Goal: Transaction & Acquisition: Book appointment/travel/reservation

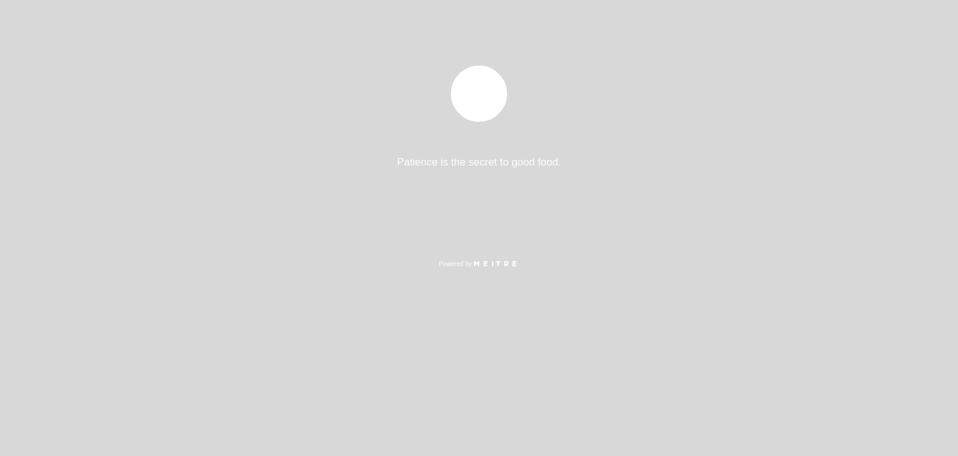
select select "pt"
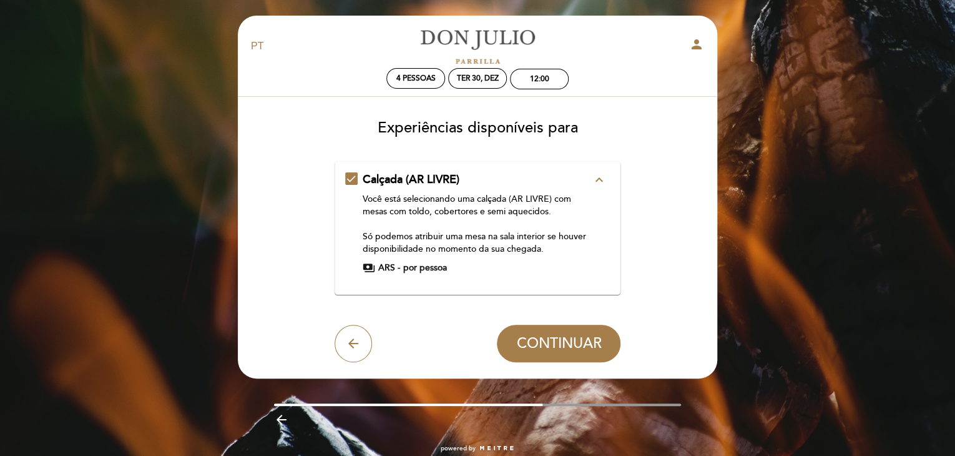
click at [351, 178] on div "Calçada (AR LIVRE) expand_less Você está selecionando uma calçada (AR LIVRE) co…" at bounding box center [477, 223] width 265 height 102
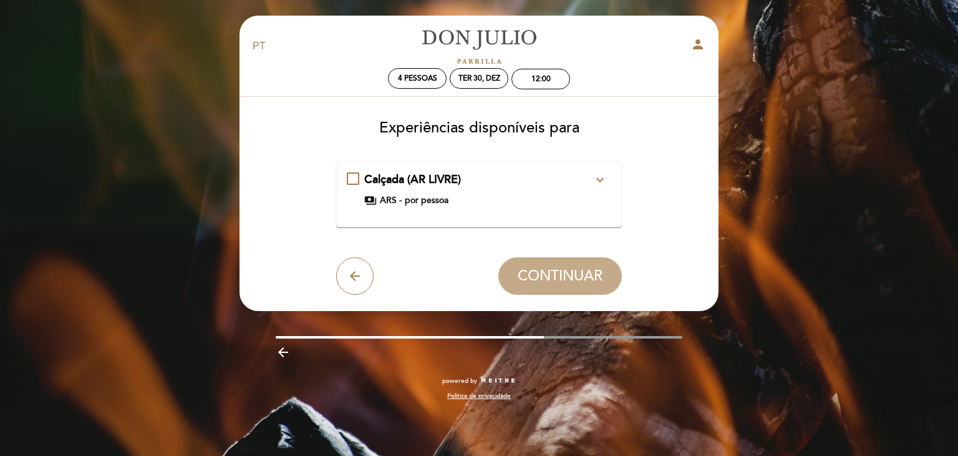
click at [351, 178] on div "Calçada (AR LIVRE) expand_more Você está selecionando uma calçada (AR LIVRE) co…" at bounding box center [479, 189] width 265 height 35
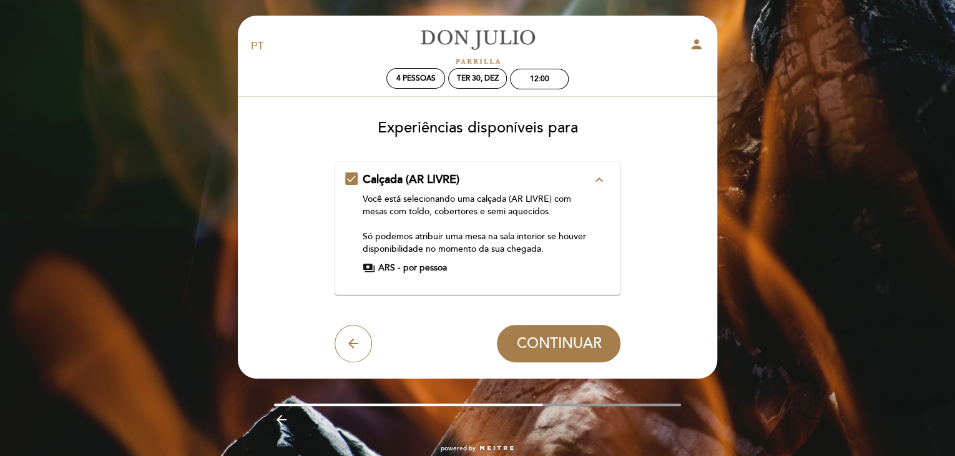
click at [598, 177] on icon "expand_less" at bounding box center [598, 179] width 15 height 15
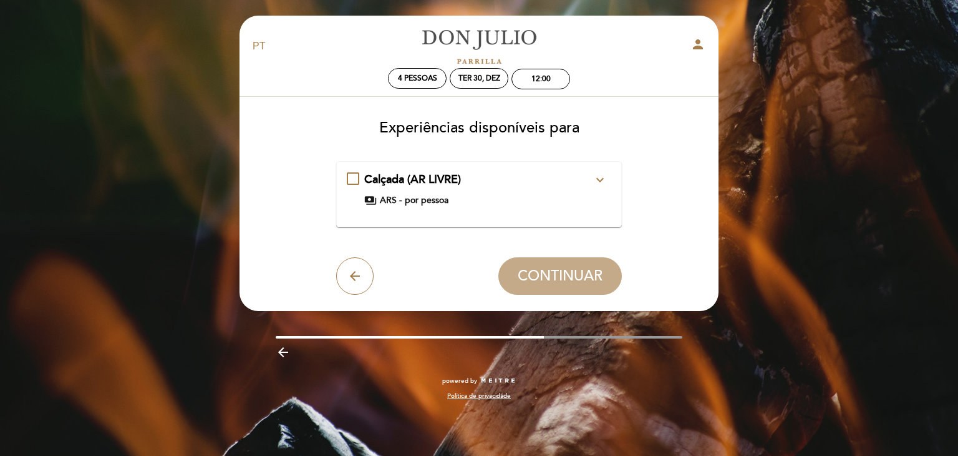
click at [412, 199] on span "por pessoa" at bounding box center [427, 200] width 44 height 12
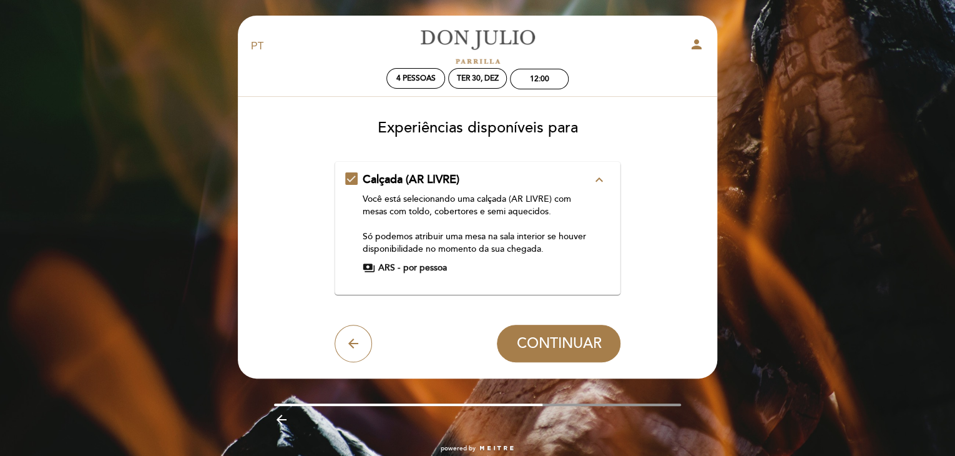
click at [371, 268] on span "payments" at bounding box center [369, 267] width 12 height 12
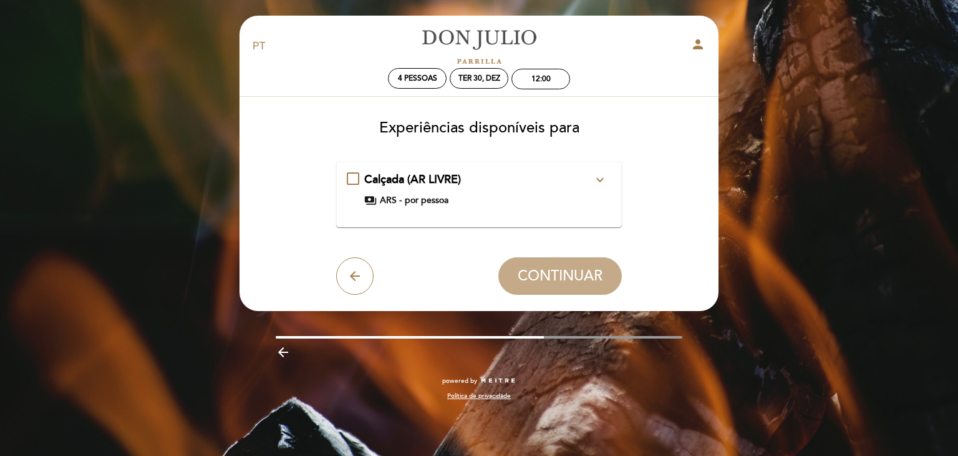
click at [353, 177] on div "Calçada (AR LIVRE) expand_more Você está selecionando uma calçada (AR LIVRE) co…" at bounding box center [479, 189] width 265 height 35
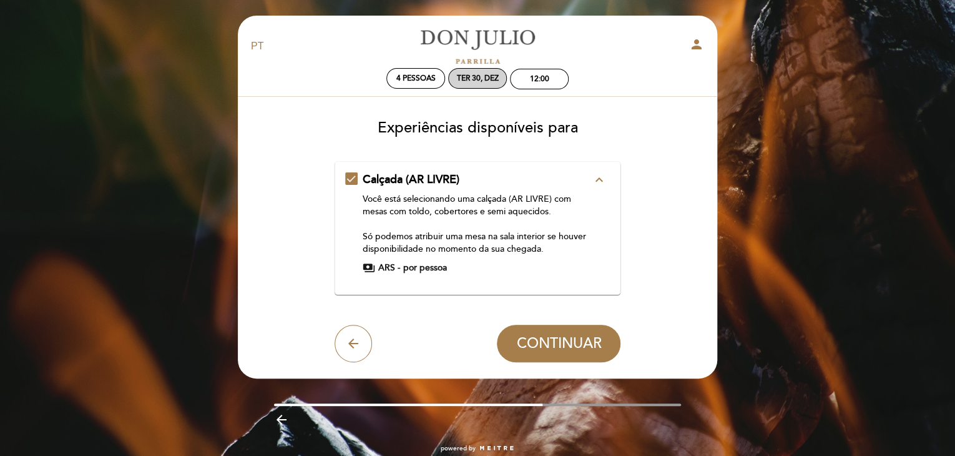
click at [484, 78] on div "Ter 30, dez" at bounding box center [478, 78] width 42 height 9
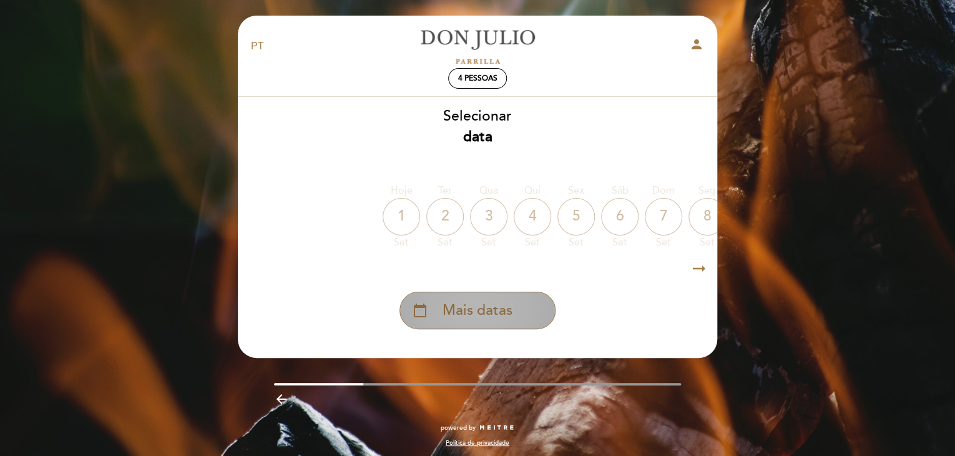
click at [494, 311] on span "Mais datas" at bounding box center [477, 310] width 70 height 21
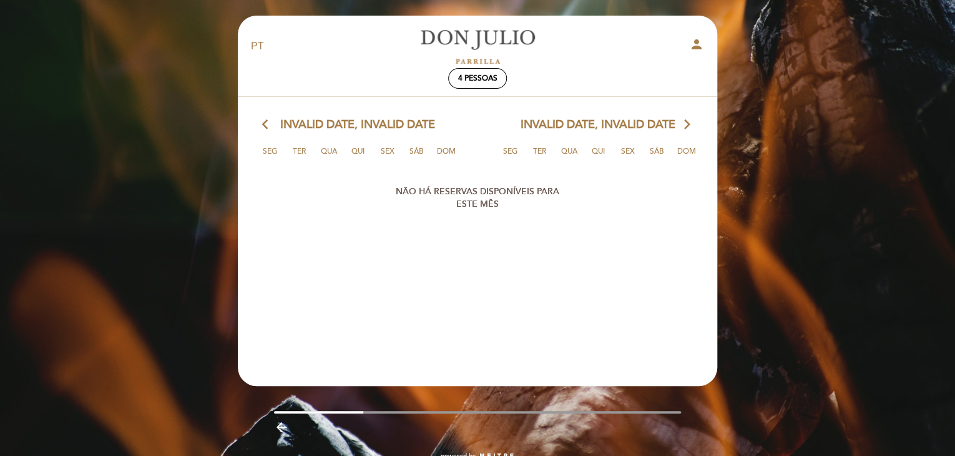
click at [263, 123] on icon "arrow_back_ios" at bounding box center [267, 125] width 11 height 16
click at [502, 79] on div "4 pessoas" at bounding box center [477, 78] width 57 height 19
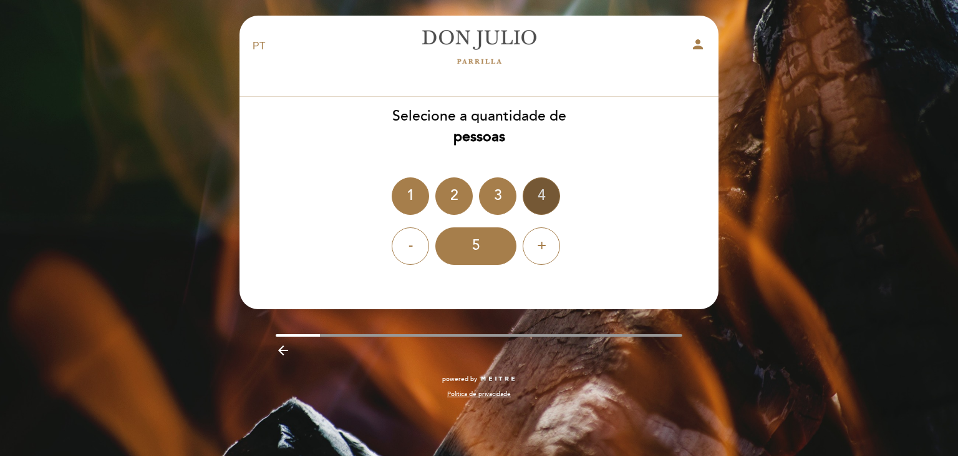
click at [542, 193] on div "4" at bounding box center [541, 195] width 37 height 37
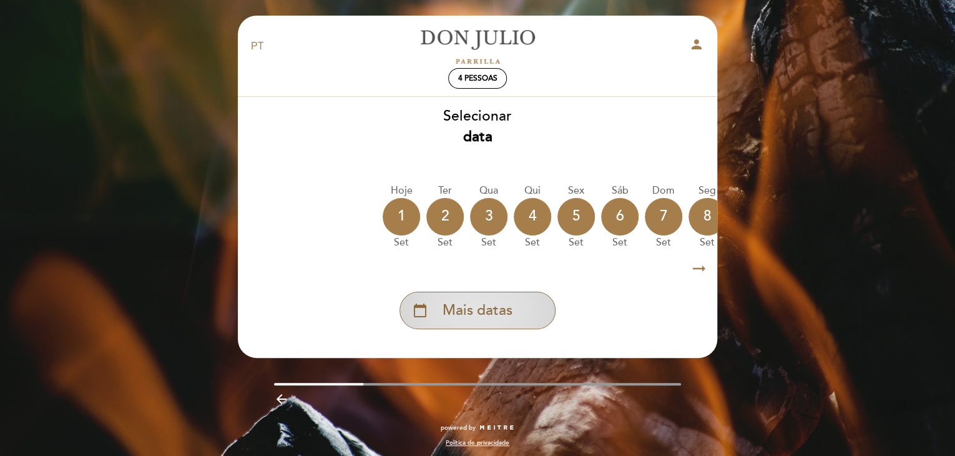
click at [512, 298] on div "calendar_today Mais datas" at bounding box center [477, 309] width 156 height 37
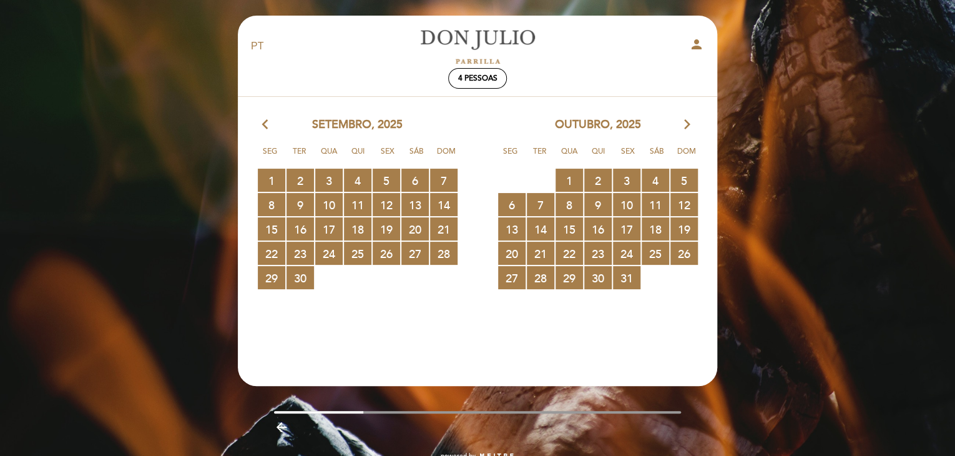
click at [686, 134] on div "[DATE] arrow_forward_ios Seg Ter Qua Qui Sex Sáb Dom 29 RESERVAS DISPONÍVEIS 30…" at bounding box center [597, 203] width 240 height 173
click at [684, 127] on icon "arrow_forward_ios" at bounding box center [686, 125] width 11 height 16
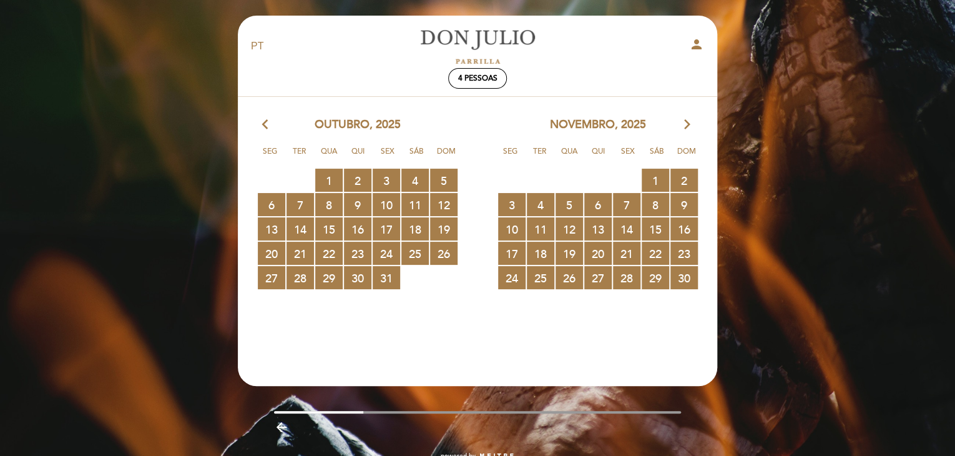
click at [684, 127] on icon "arrow_forward_ios" at bounding box center [686, 125] width 11 height 16
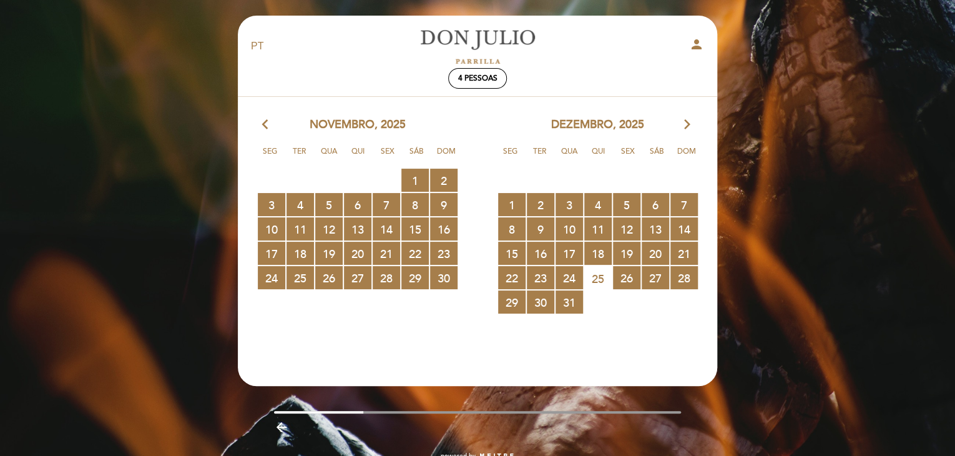
click at [684, 127] on icon "arrow_forward_ios" at bounding box center [686, 125] width 11 height 16
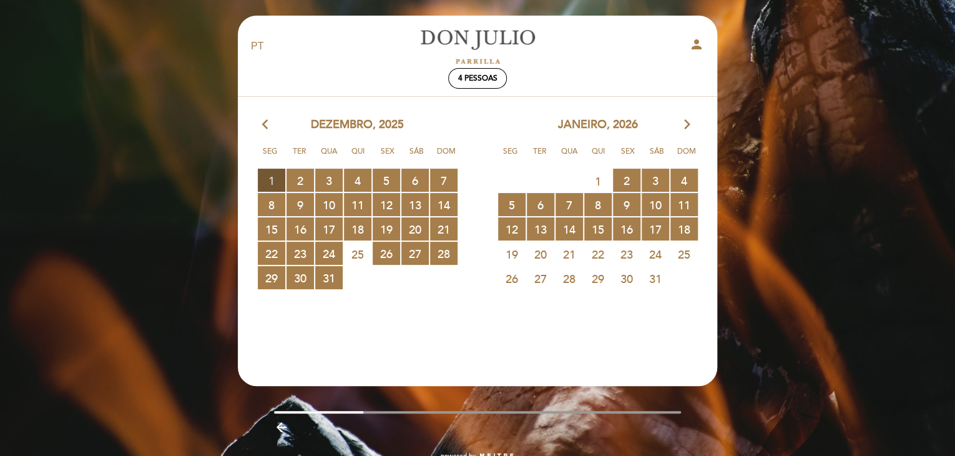
click at [275, 175] on span "1 RESERVAS DISPONÍVEIS" at bounding box center [271, 179] width 27 height 23
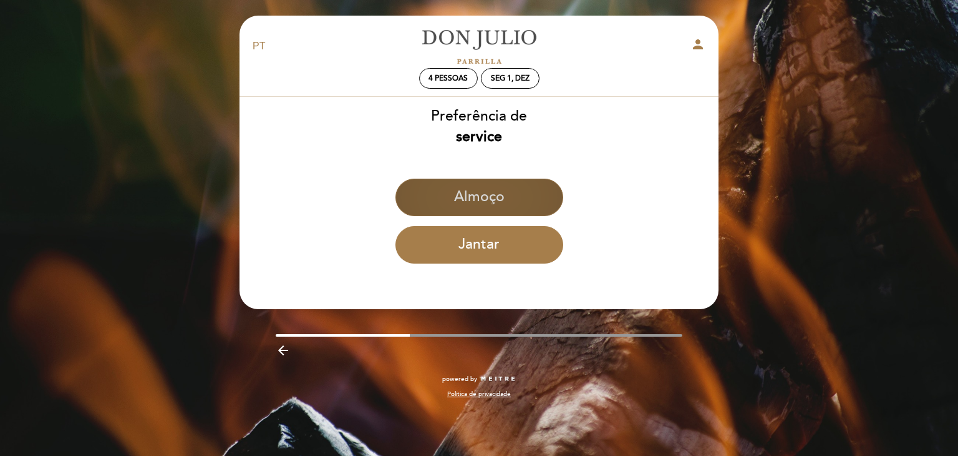
click at [498, 190] on button "Almoço" at bounding box center [480, 196] width 168 height 37
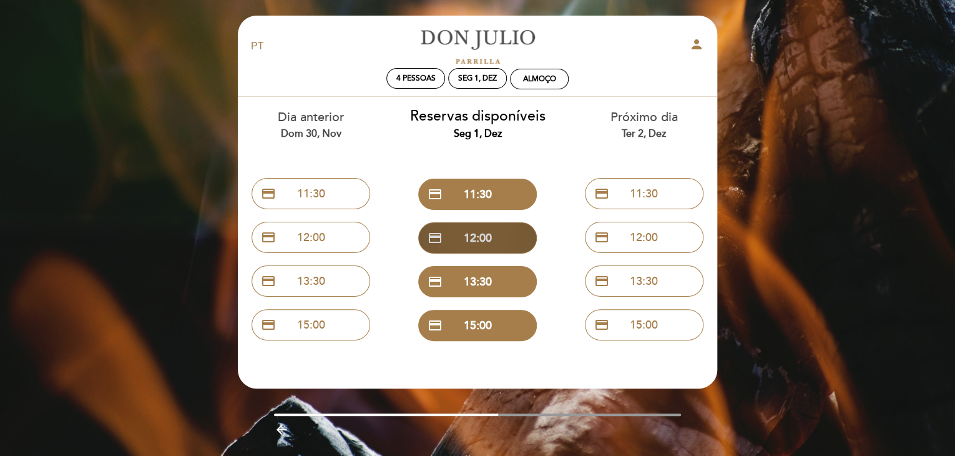
click at [469, 238] on button "credit_card 12:00" at bounding box center [477, 237] width 119 height 31
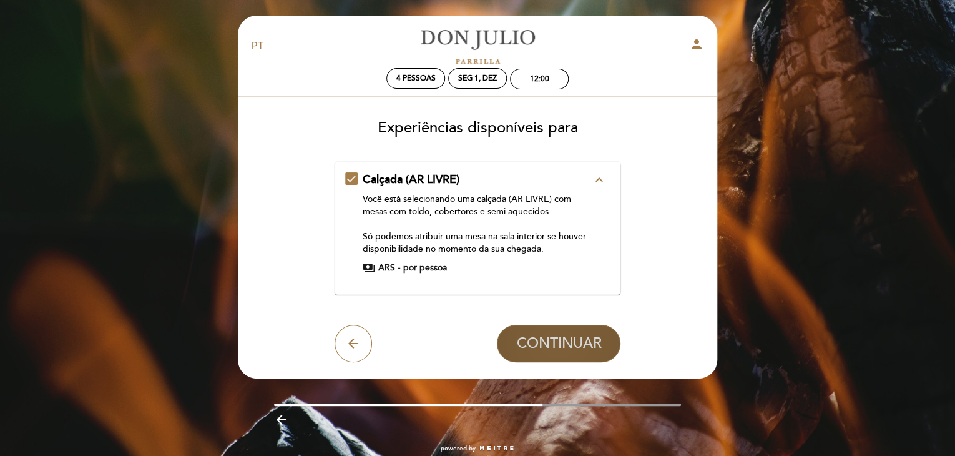
click at [565, 342] on span "CONTINUAR" at bounding box center [558, 342] width 85 height 17
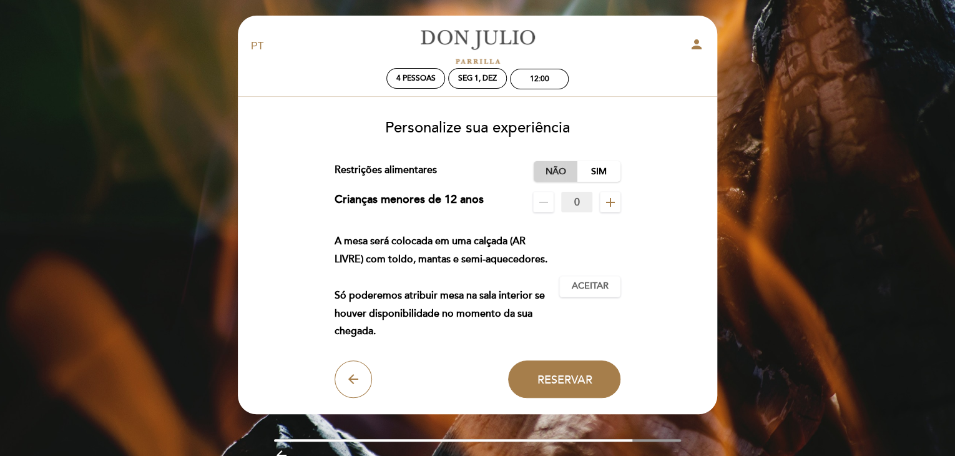
click at [554, 169] on label "Não" at bounding box center [556, 171] width 44 height 21
click at [489, 76] on div "Seg 1, dez" at bounding box center [477, 78] width 39 height 9
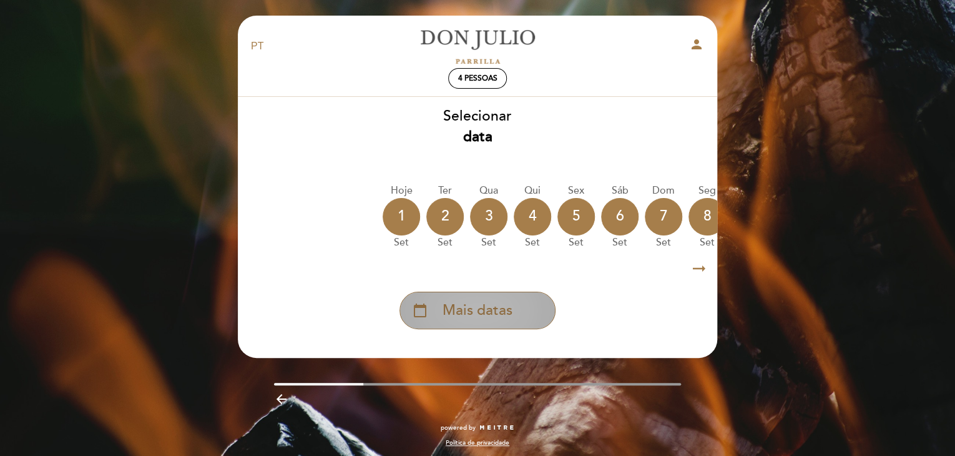
click at [474, 309] on span "Mais datas" at bounding box center [477, 310] width 70 height 21
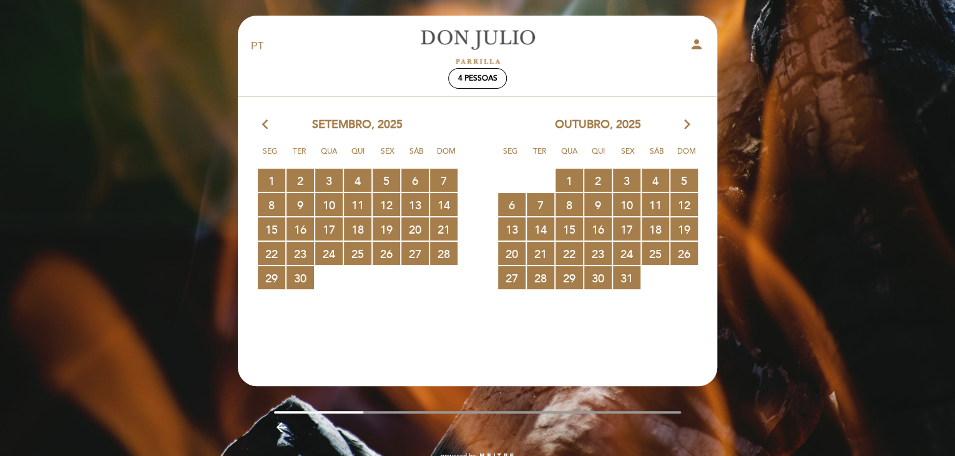
click at [688, 125] on icon "arrow_forward_ios" at bounding box center [686, 125] width 11 height 16
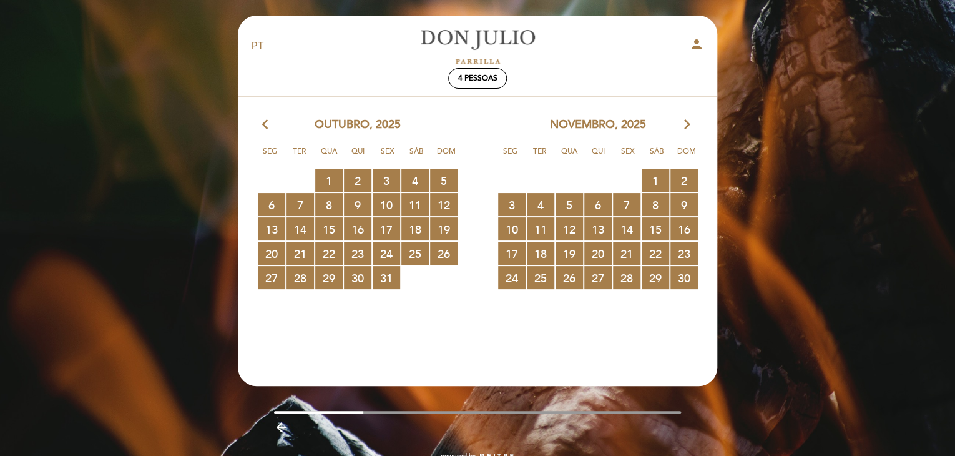
click at [688, 125] on icon "arrow_forward_ios" at bounding box center [686, 125] width 11 height 16
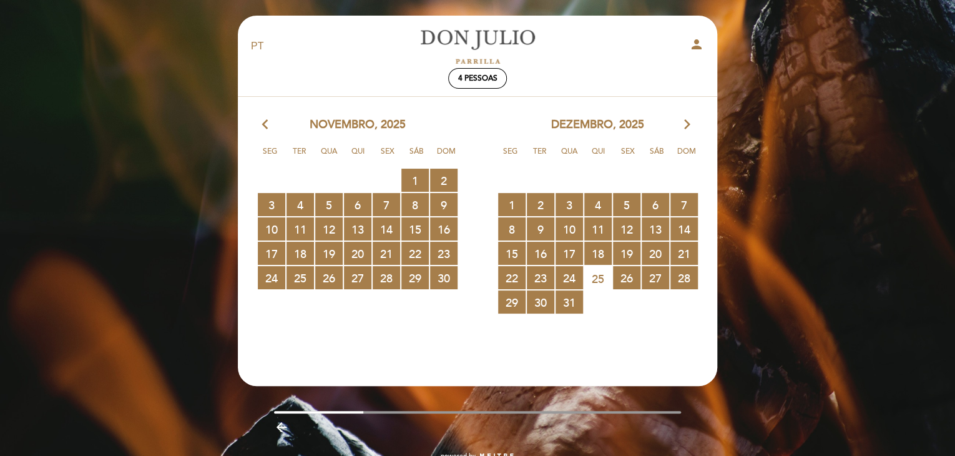
click at [688, 125] on icon "arrow_forward_ios" at bounding box center [686, 125] width 11 height 16
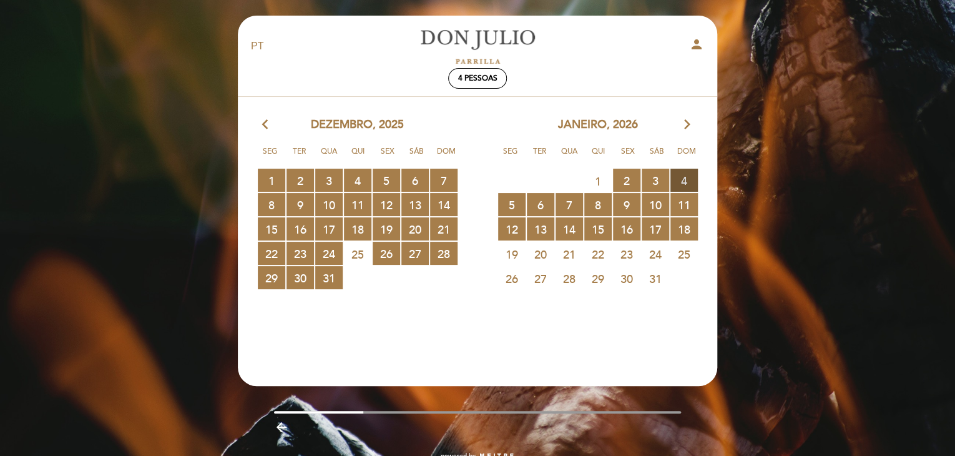
click at [685, 181] on span "4 RESERVAS DISPONÍVEIS" at bounding box center [683, 179] width 27 height 23
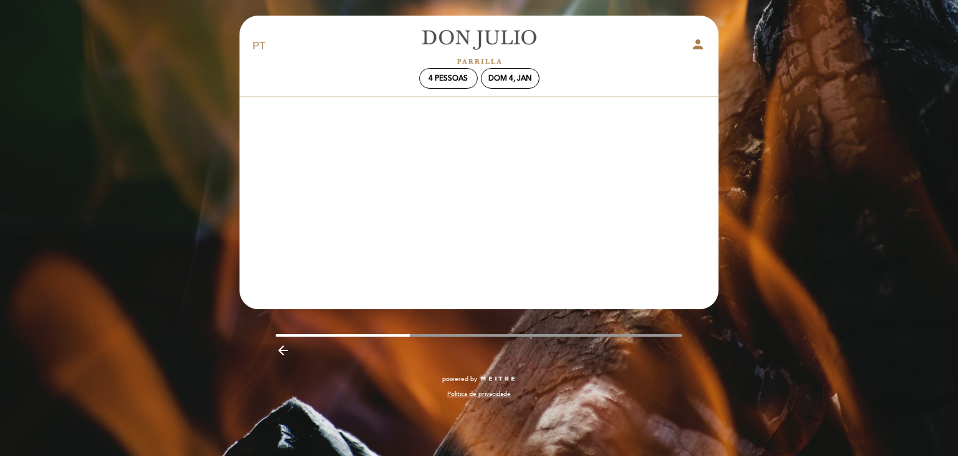
click at [478, 187] on header "EN ES PT [PERSON_NAME] person 4 pessoas Dom 4, jan Bem vindo Bem vindo, [PERSON…" at bounding box center [479, 162] width 479 height 293
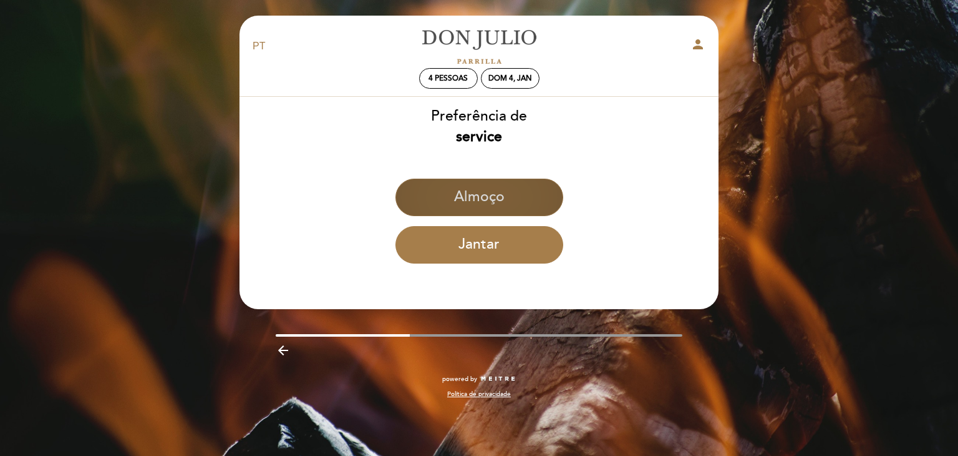
click at [492, 193] on button "Almoço" at bounding box center [480, 196] width 168 height 37
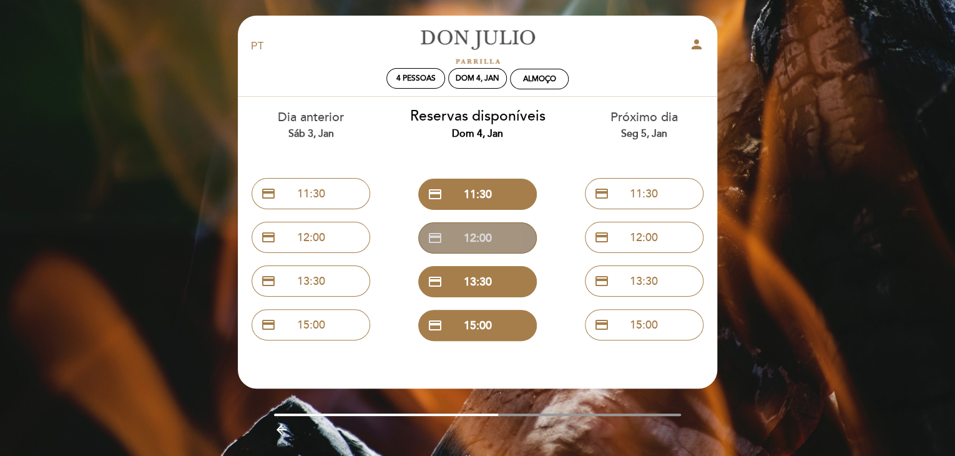
click at [483, 231] on button "credit_card 12:00" at bounding box center [477, 237] width 119 height 31
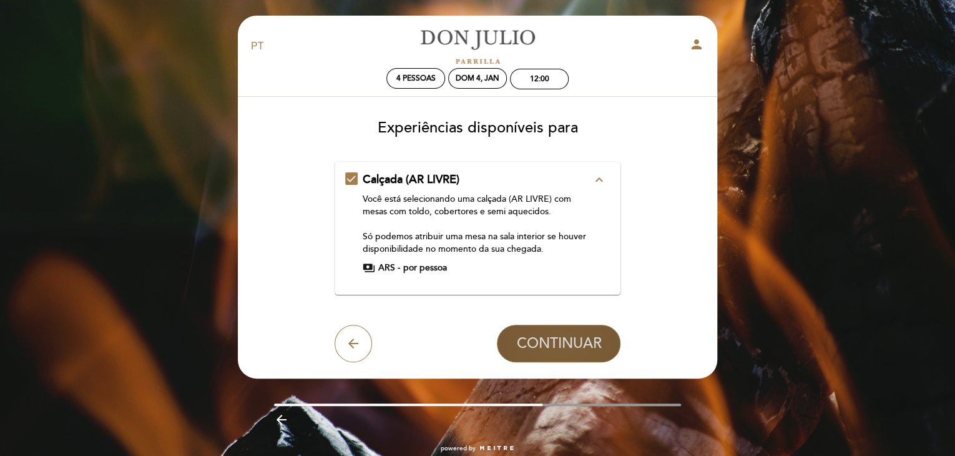
click at [560, 339] on span "CONTINUAR" at bounding box center [558, 342] width 85 height 17
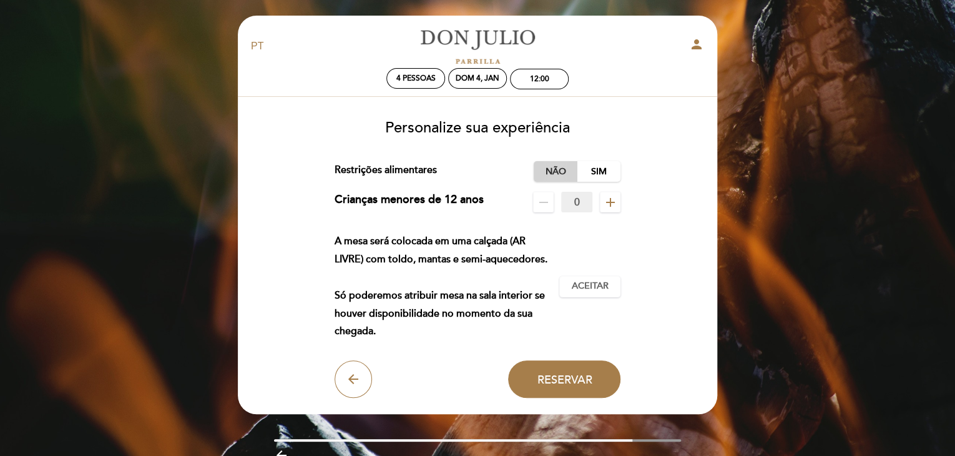
click at [558, 168] on label "Não" at bounding box center [556, 171] width 44 height 21
click at [592, 285] on span "Aceitar" at bounding box center [590, 286] width 37 height 13
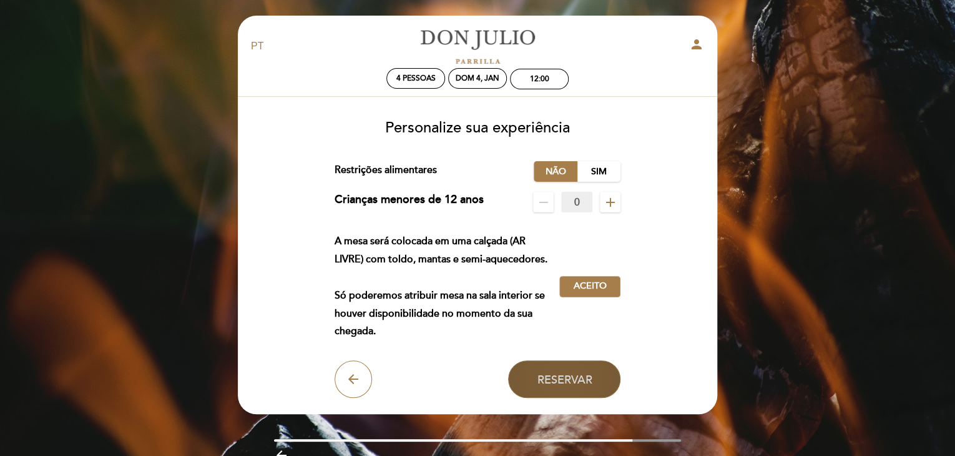
click at [570, 375] on span "Reservar" at bounding box center [564, 379] width 55 height 14
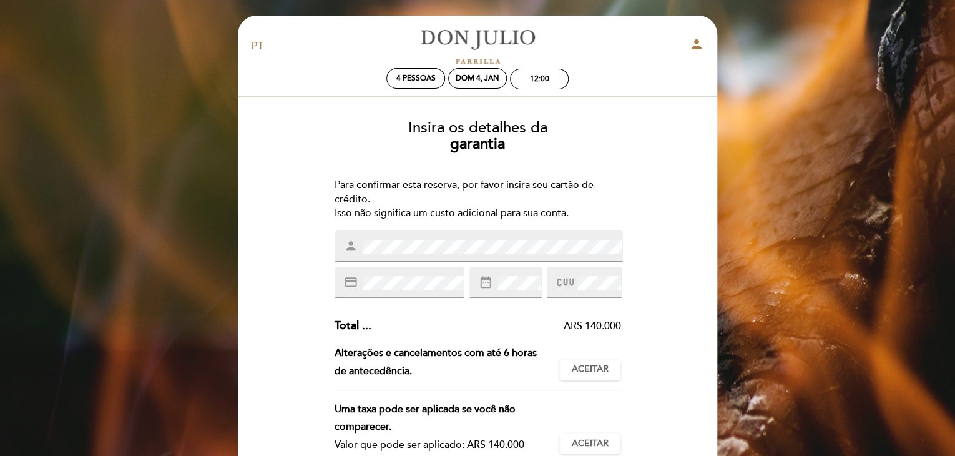
click at [280, 364] on div "Insira os detalhes da [GEOGRAPHIC_DATA] Para confirmar esta reserva, por favor …" at bounding box center [477, 371] width 462 height 523
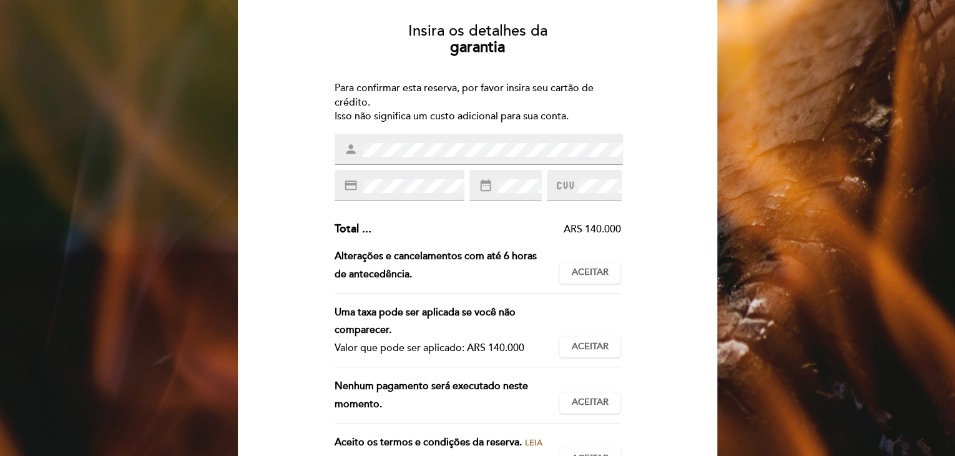
scroll to position [100, 0]
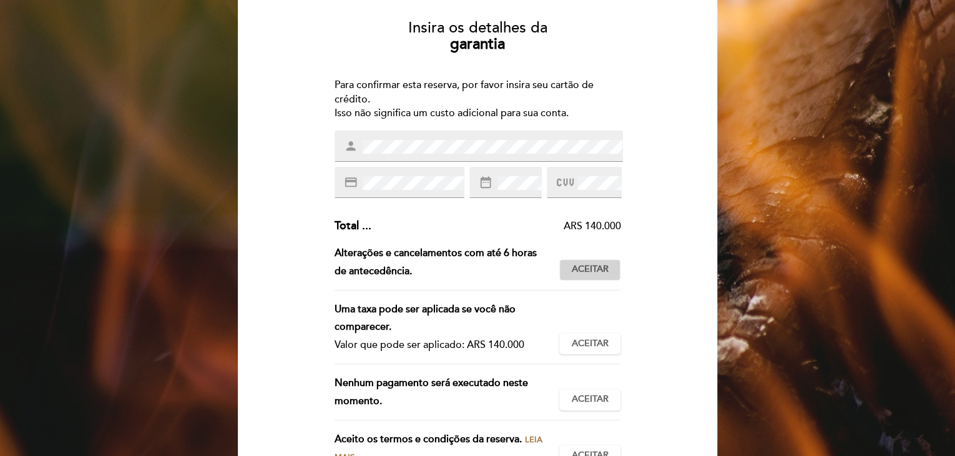
click at [579, 272] on span "Aceitar" at bounding box center [590, 269] width 37 height 13
click at [586, 348] on span "Aceitar" at bounding box center [590, 343] width 37 height 13
click at [429, 394] on div "Nenhum pagamento será executado neste momento." at bounding box center [446, 392] width 225 height 36
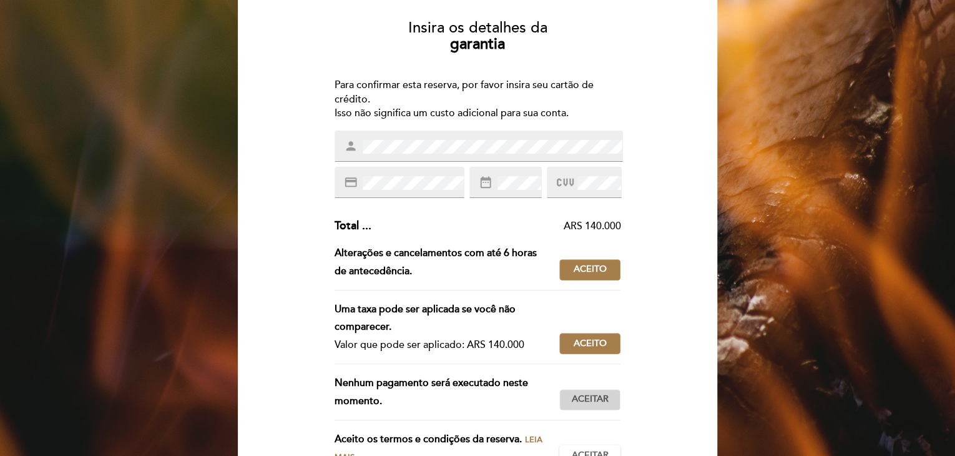
click at [579, 396] on span "Aceitar" at bounding box center [590, 399] width 37 height 13
click at [694, 316] on div "Insira os detalhes da [GEOGRAPHIC_DATA] Para confirmar esta reserva, por favor …" at bounding box center [477, 271] width 462 height 523
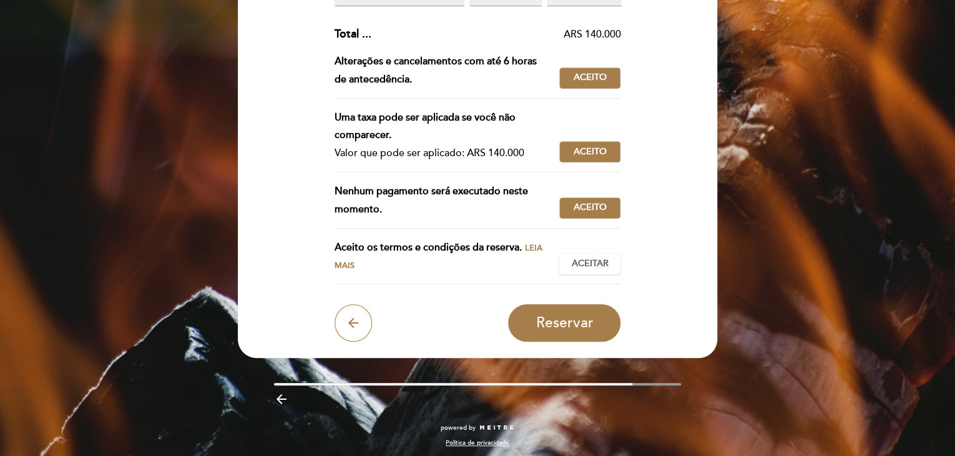
scroll to position [295, 0]
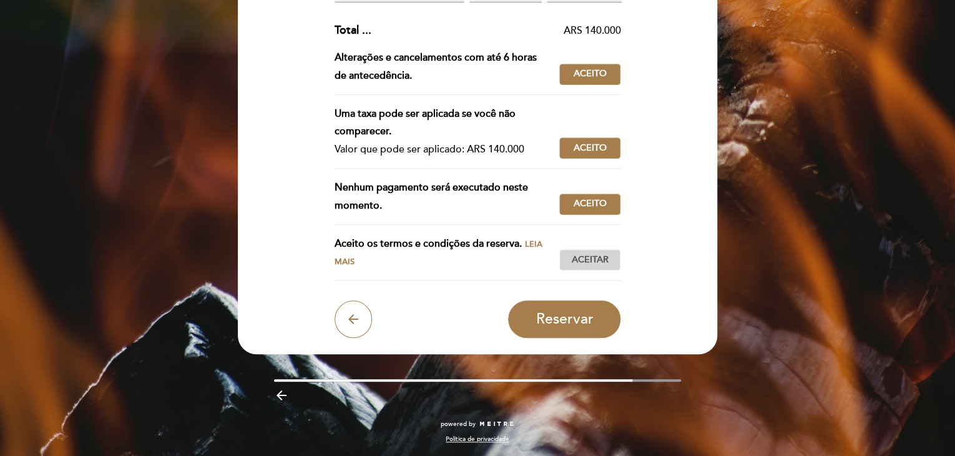
click at [593, 261] on span "Aceitar" at bounding box center [590, 259] width 37 height 13
click at [593, 313] on button "Reservar" at bounding box center [564, 318] width 112 height 37
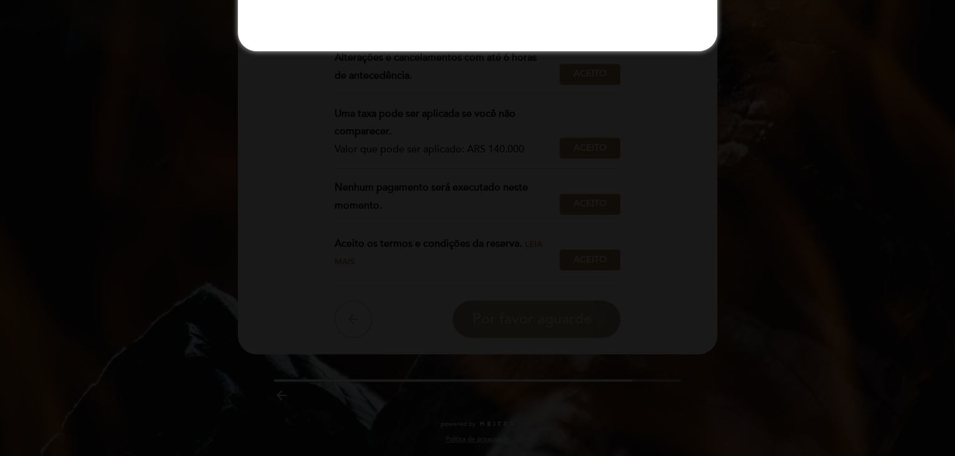
scroll to position [0, 0]
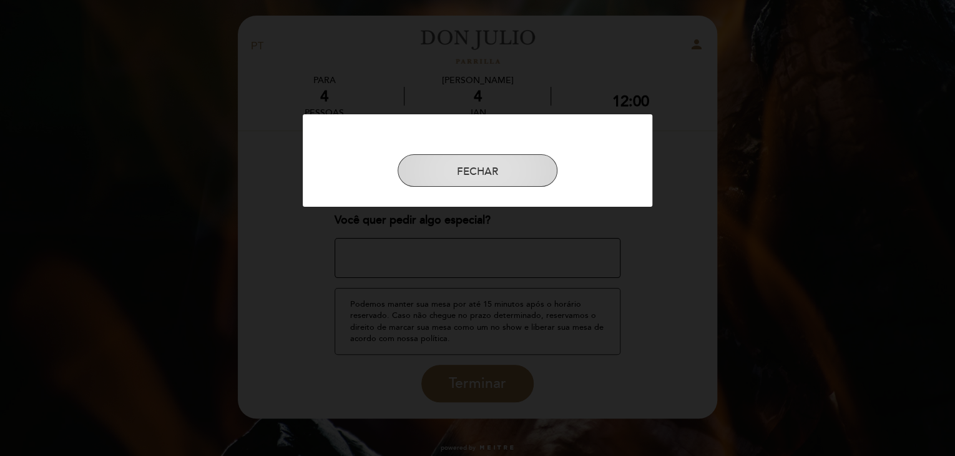
click at [475, 163] on button "FECHAR" at bounding box center [477, 170] width 160 height 32
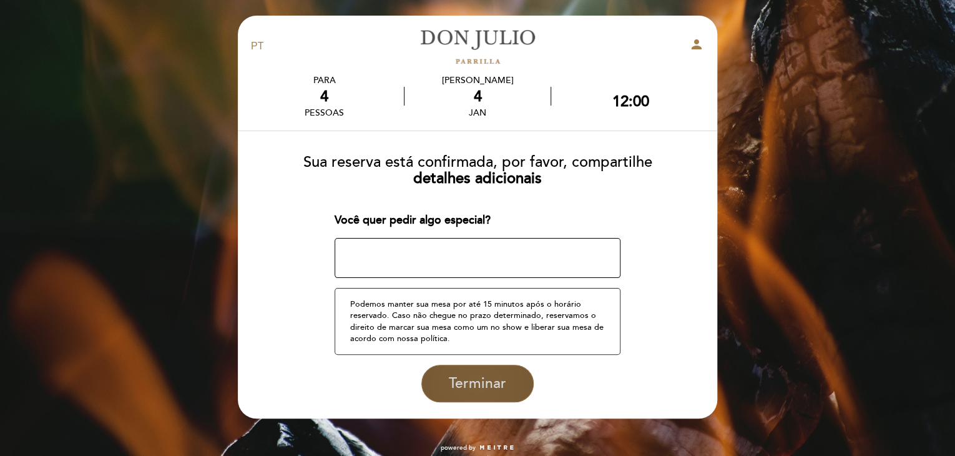
click at [467, 377] on span "Terminar" at bounding box center [477, 382] width 57 height 17
